Goal: Register for event/course

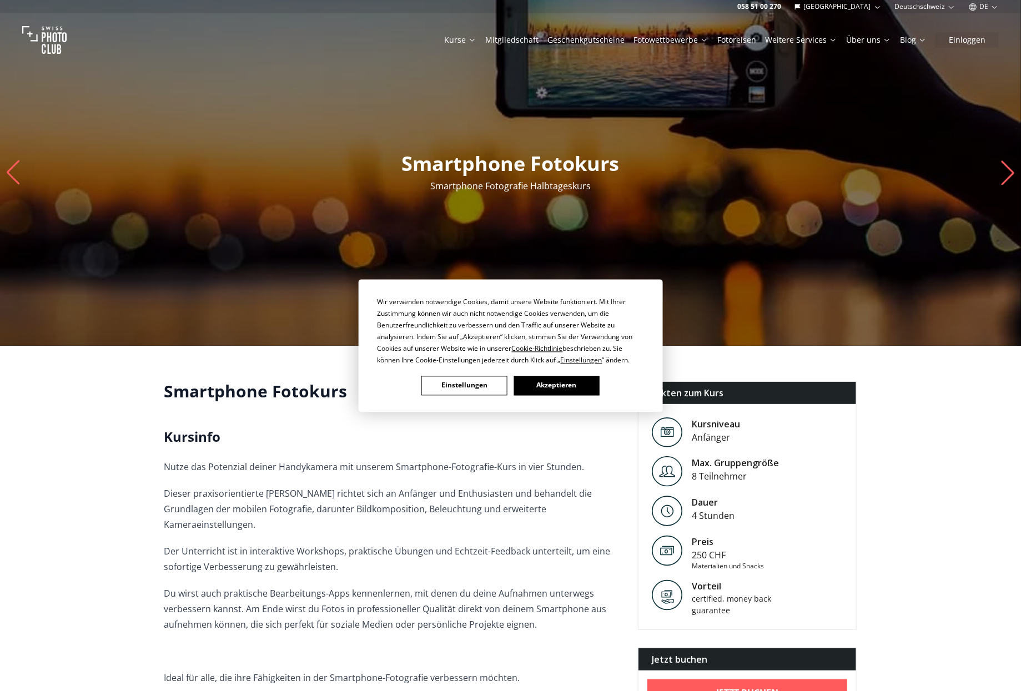
click at [467, 382] on button "Einstellungen" at bounding box center [463, 385] width 85 height 19
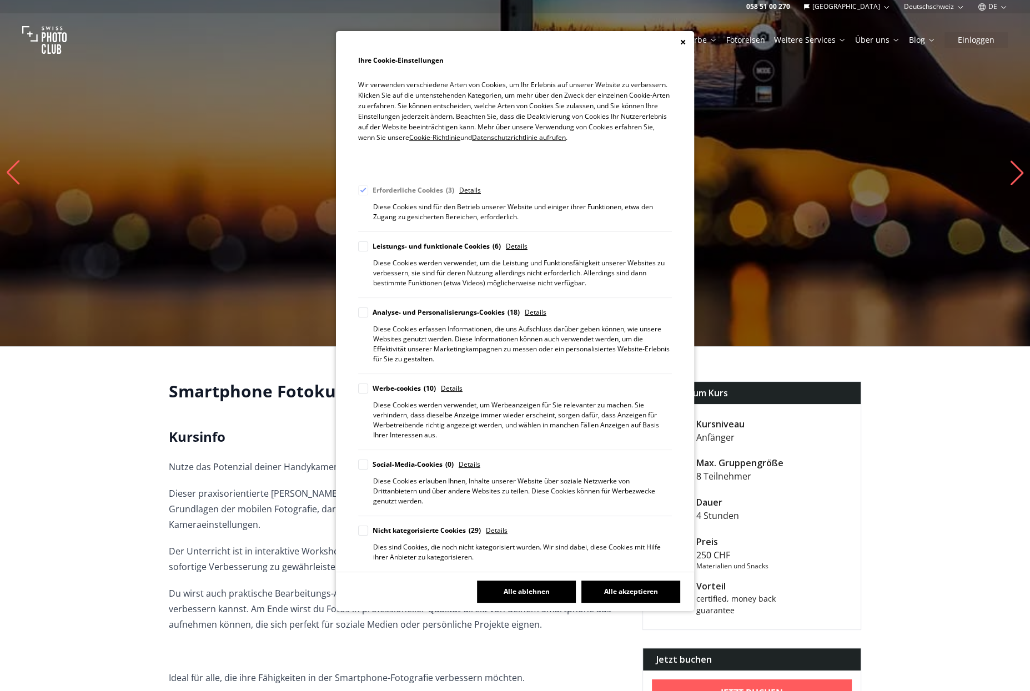
click at [525, 581] on button "Alle ablehnen" at bounding box center [526, 592] width 99 height 22
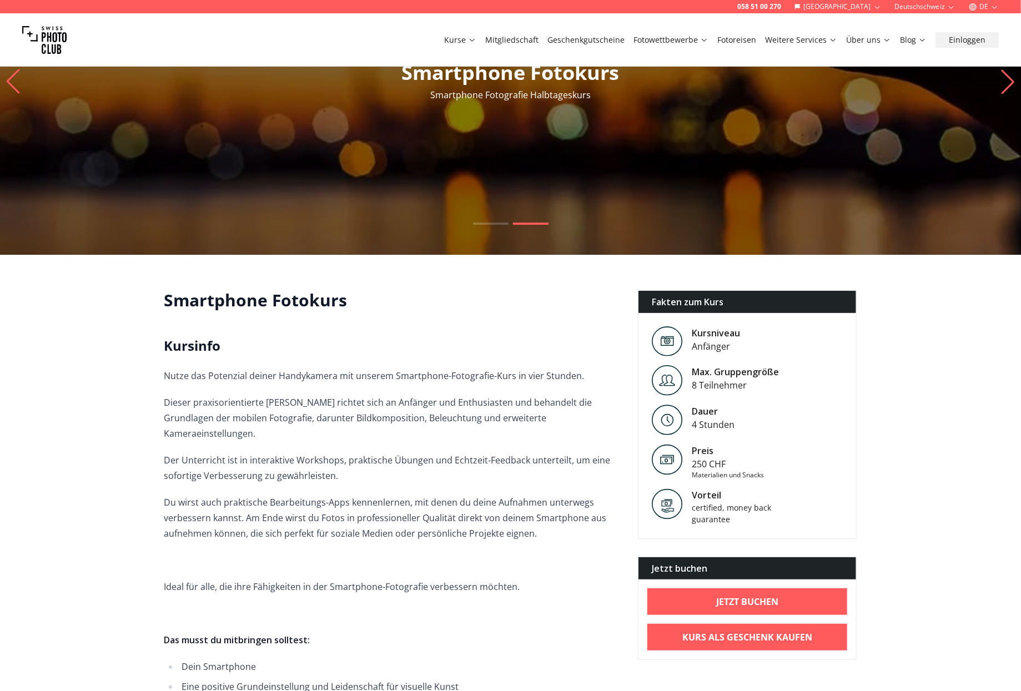
scroll to position [111, 0]
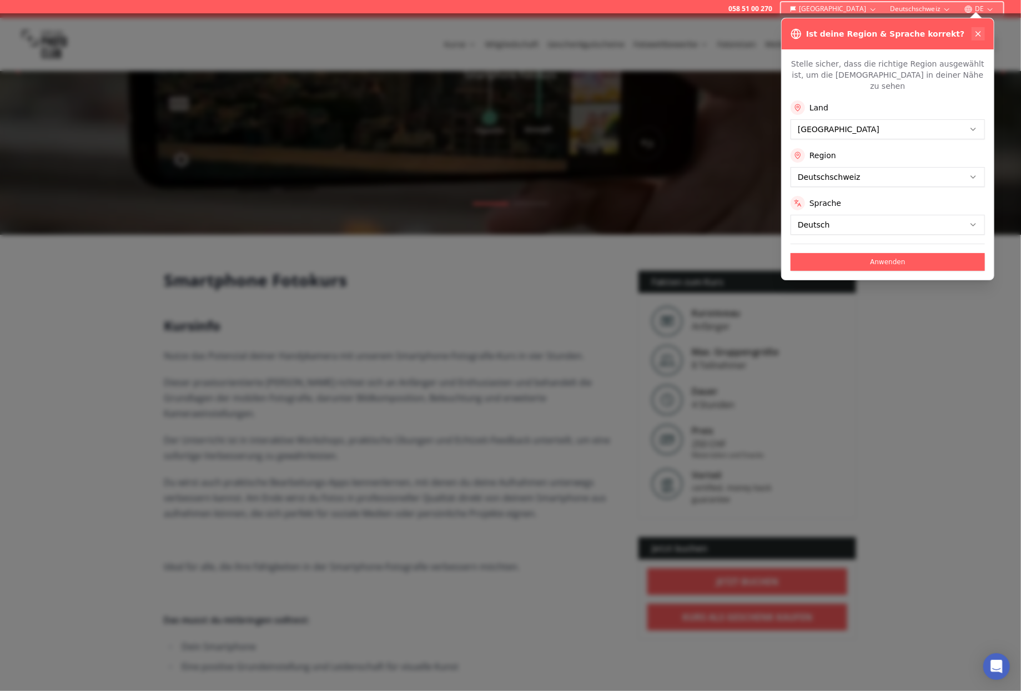
click at [980, 33] on icon at bounding box center [977, 33] width 9 height 9
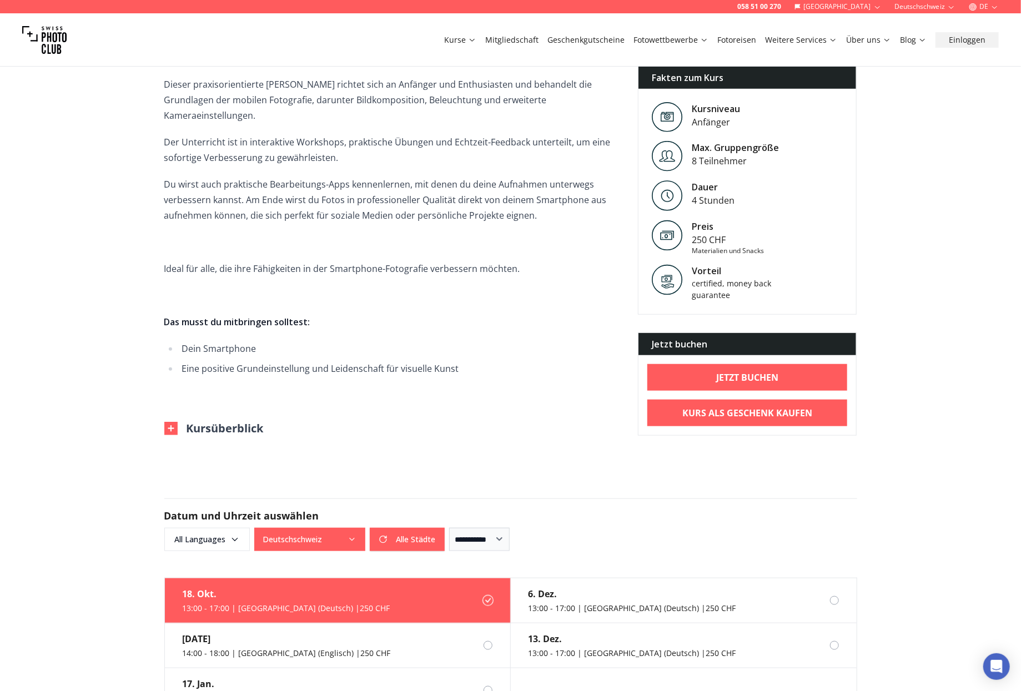
scroll to position [443, 0]
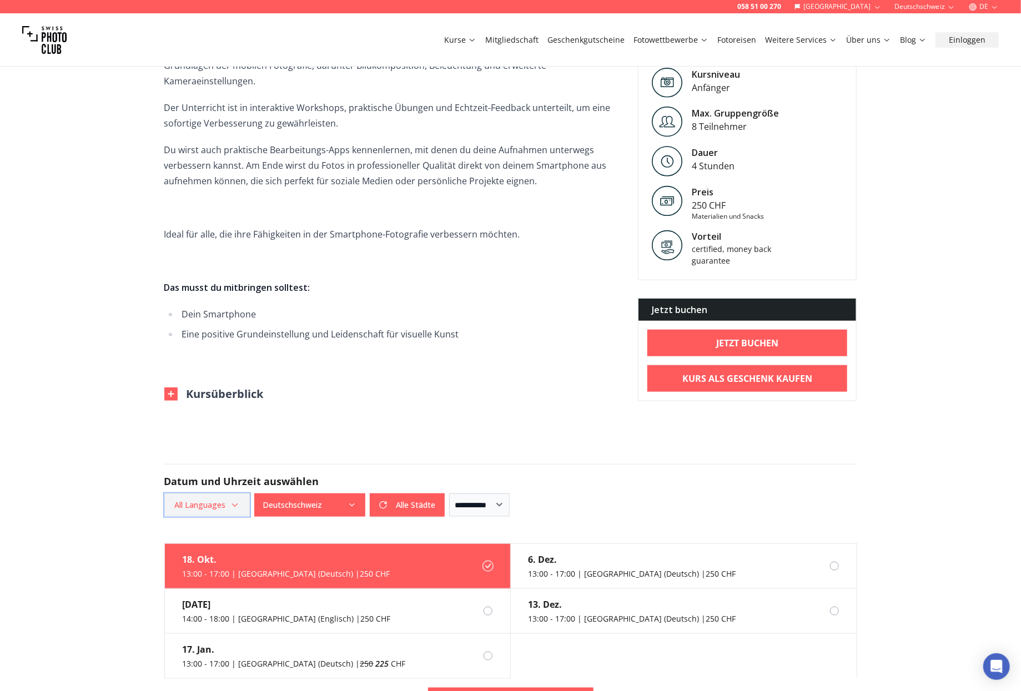
click at [231, 501] on icon "button" at bounding box center [234, 505] width 9 height 9
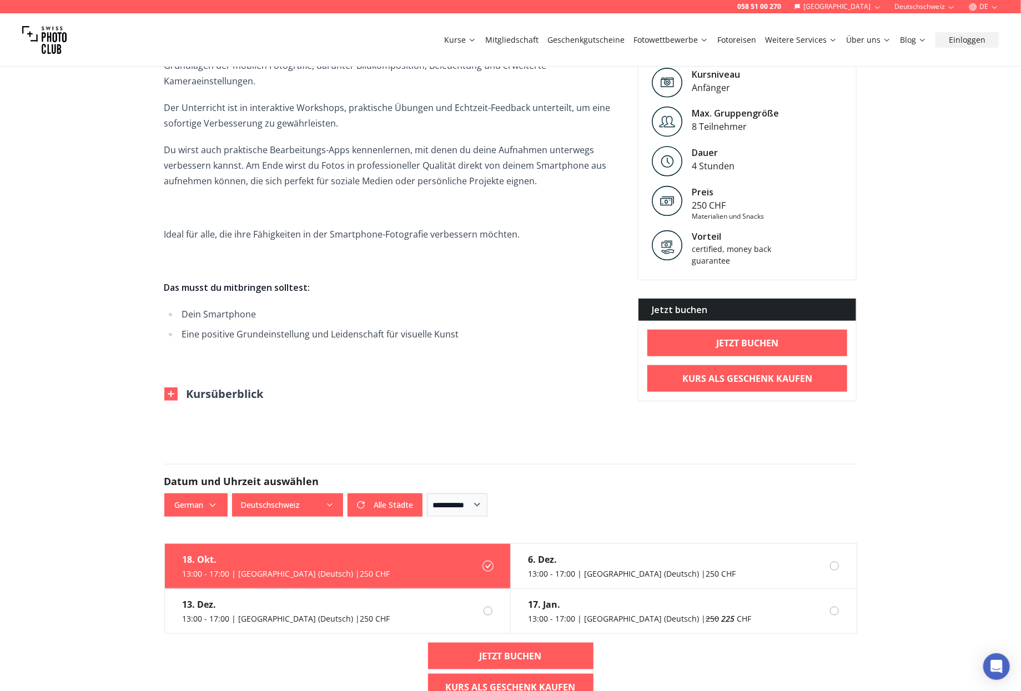
click at [521, 442] on form "**********" at bounding box center [510, 490] width 710 height 106
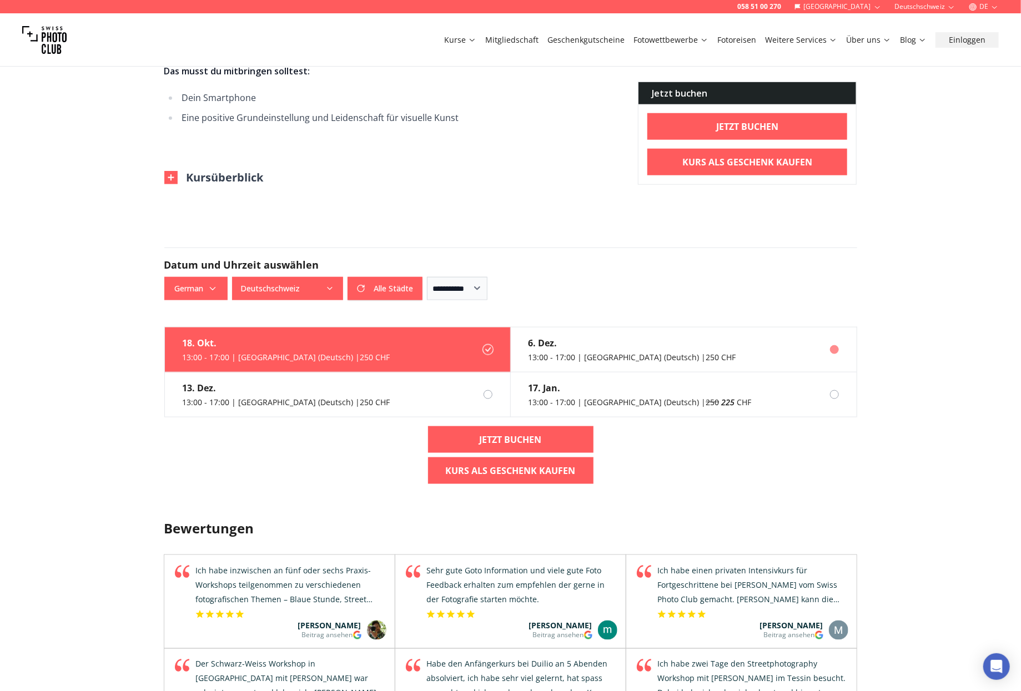
scroll to position [666, 0]
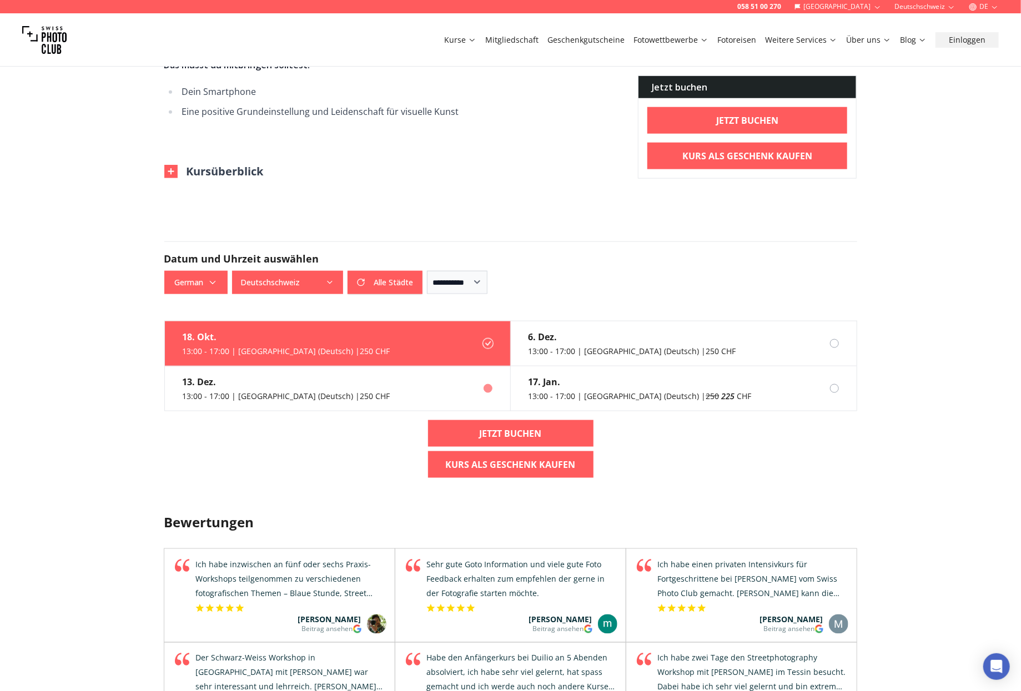
click at [284, 375] on div "13. Dez." at bounding box center [287, 381] width 208 height 13
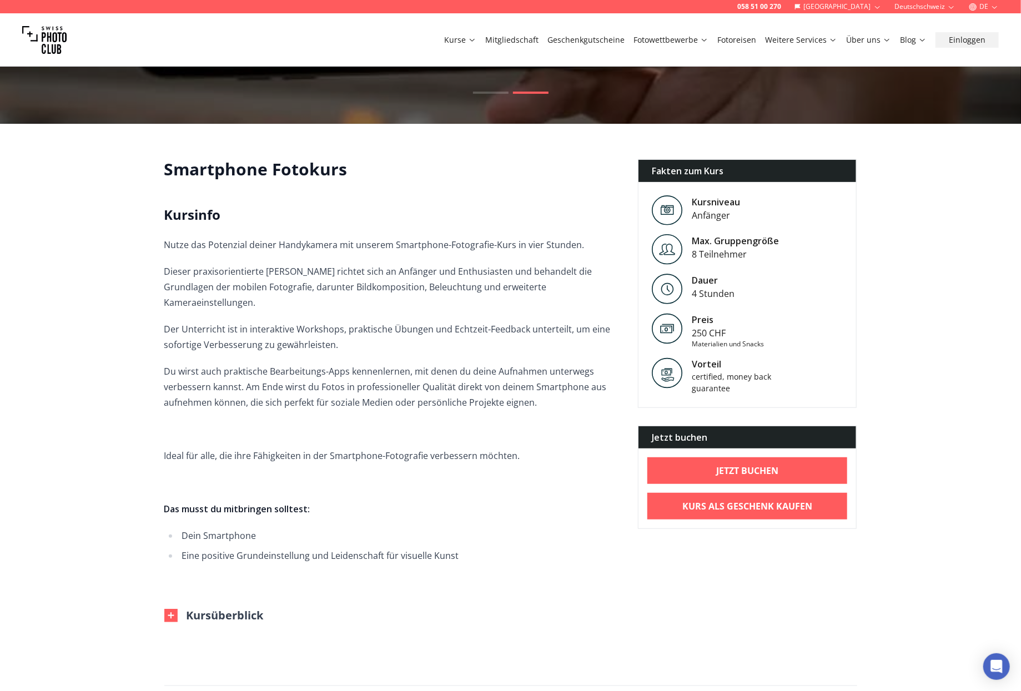
scroll to position [0, 0]
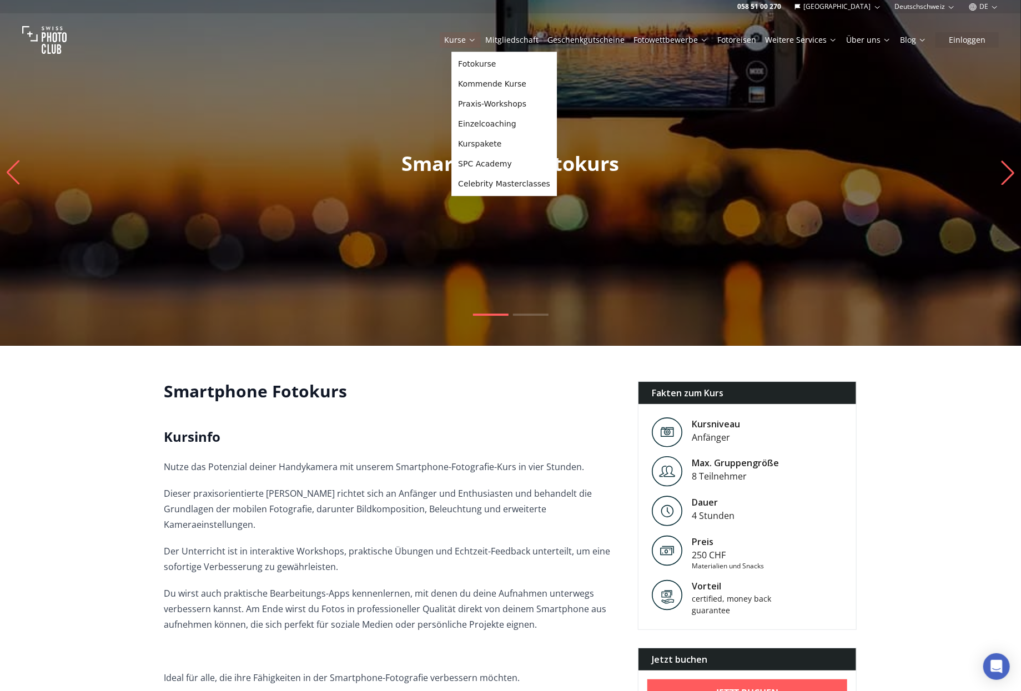
click at [476, 37] on link "Kurse" at bounding box center [460, 39] width 32 height 11
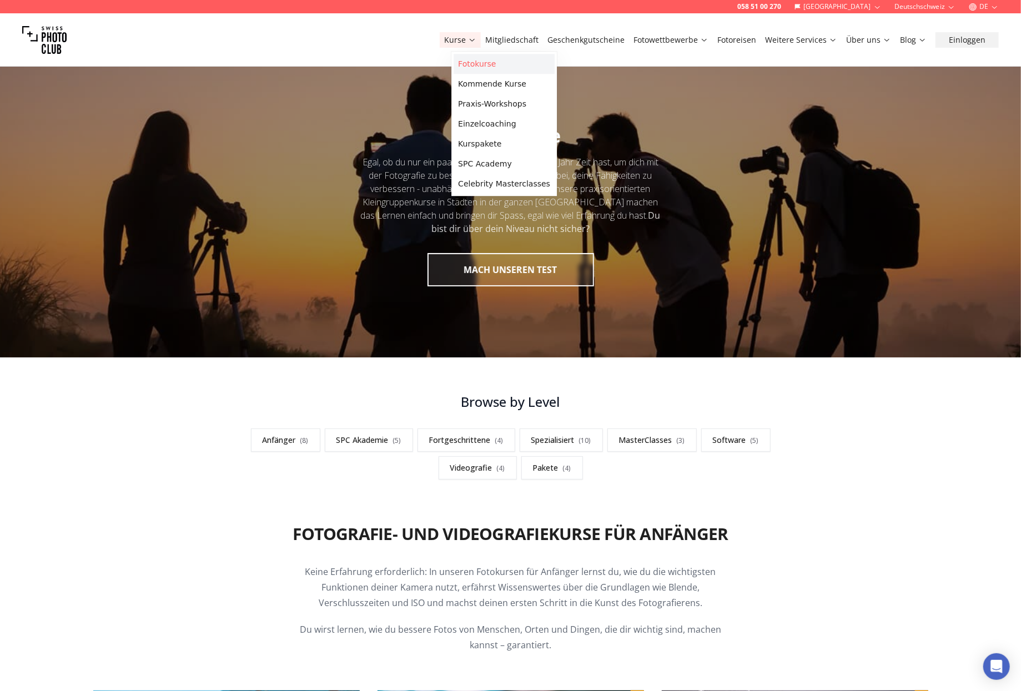
click at [482, 64] on link "Fotokurse" at bounding box center [503, 64] width 101 height 20
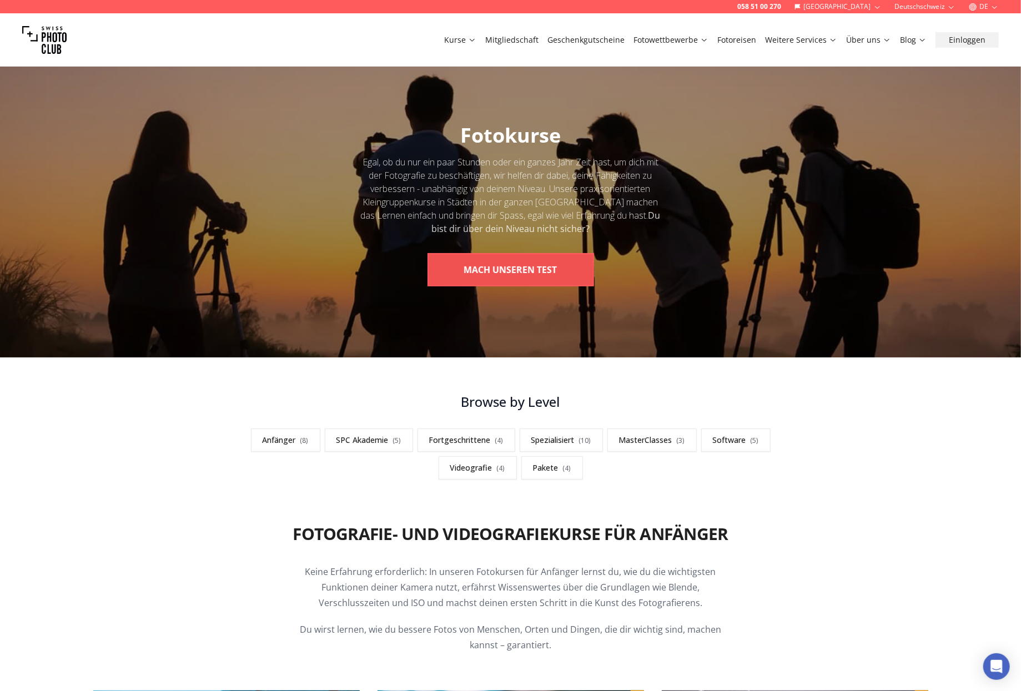
click at [537, 271] on button "MACH UNSEREN TEST" at bounding box center [510, 269] width 167 height 33
